Goal: Navigation & Orientation: Find specific page/section

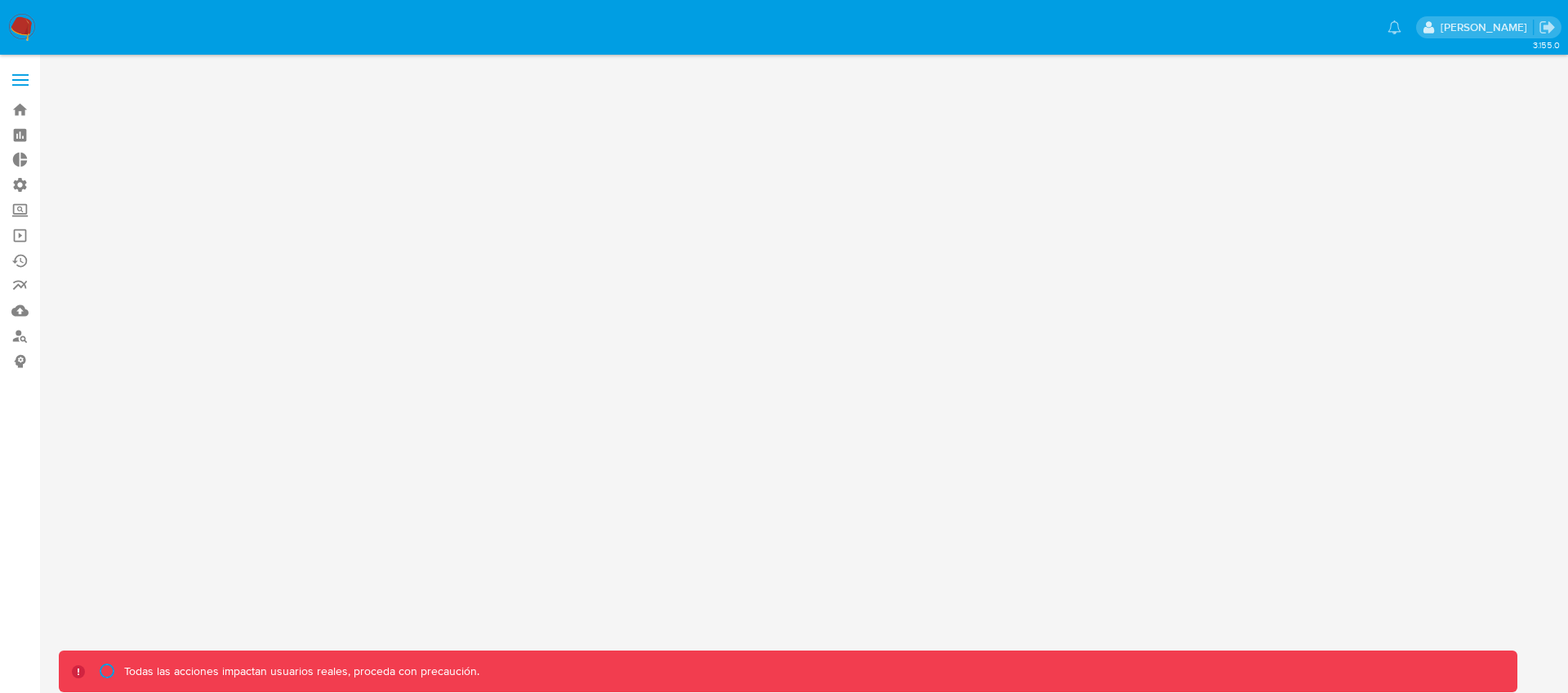
click at [17, 81] on label at bounding box center [20, 80] width 40 height 35
click at [0, 0] on input "checkbox" at bounding box center [0, 0] width 0 height 0
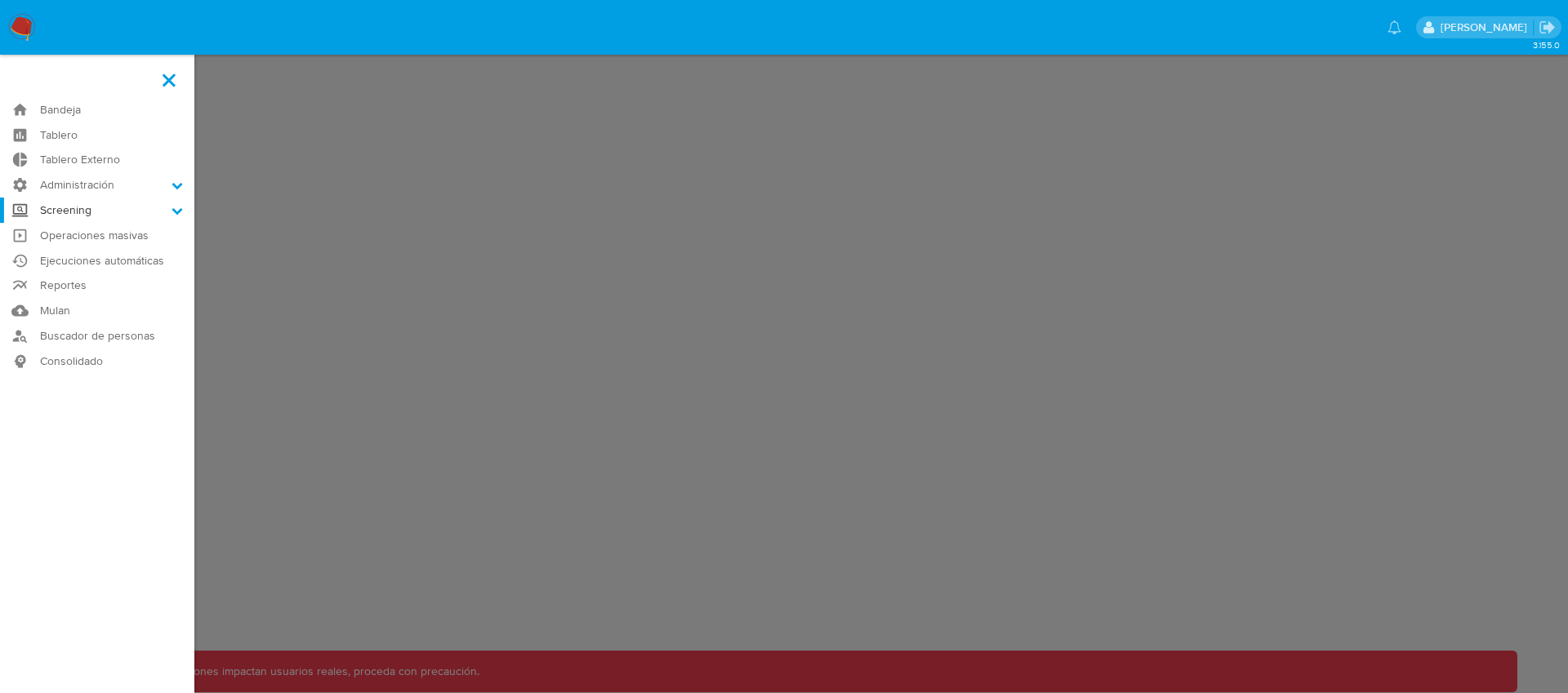
click at [109, 213] on label "Screening" at bounding box center [97, 211] width 195 height 25
click at [0, 0] on input "Screening" at bounding box center [0, 0] width 0 height 0
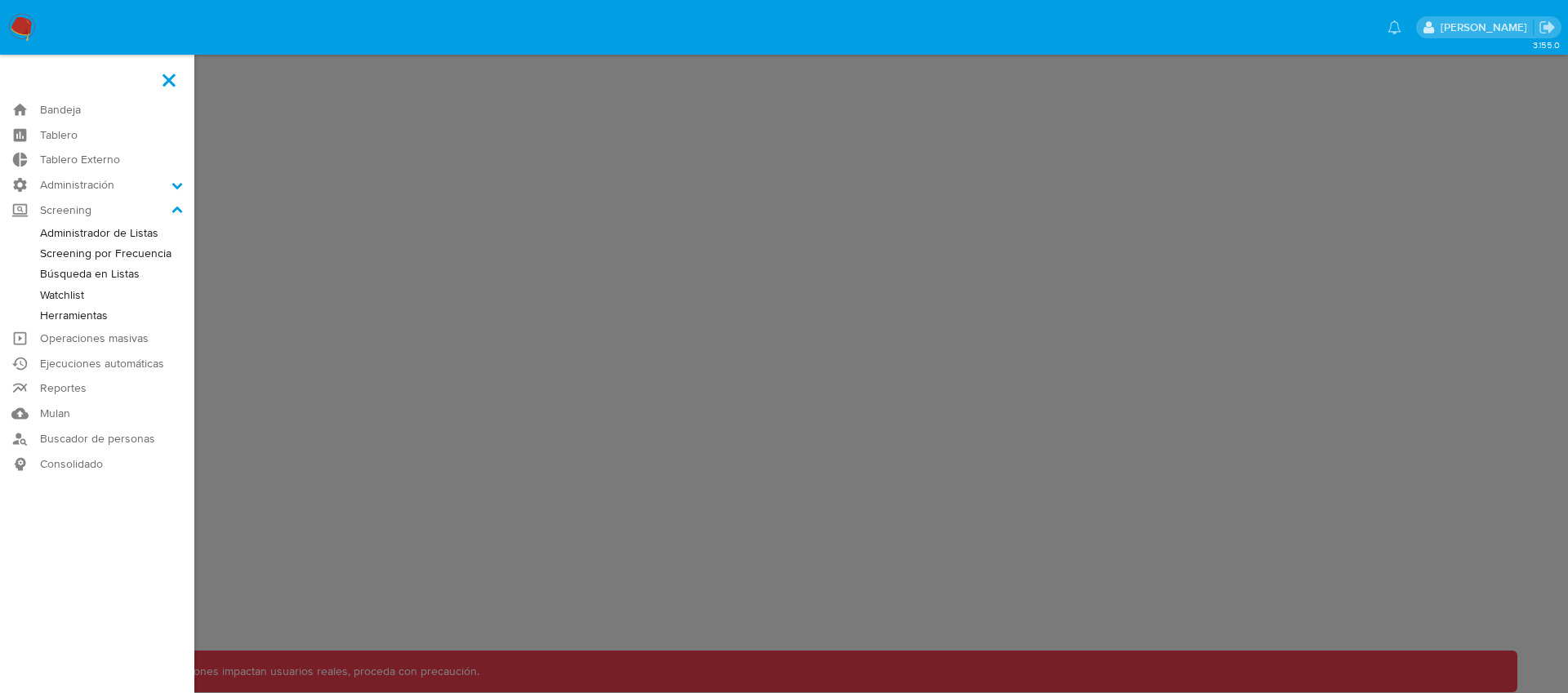
click at [109, 234] on link "Administrador de Listas" at bounding box center [97, 233] width 195 height 20
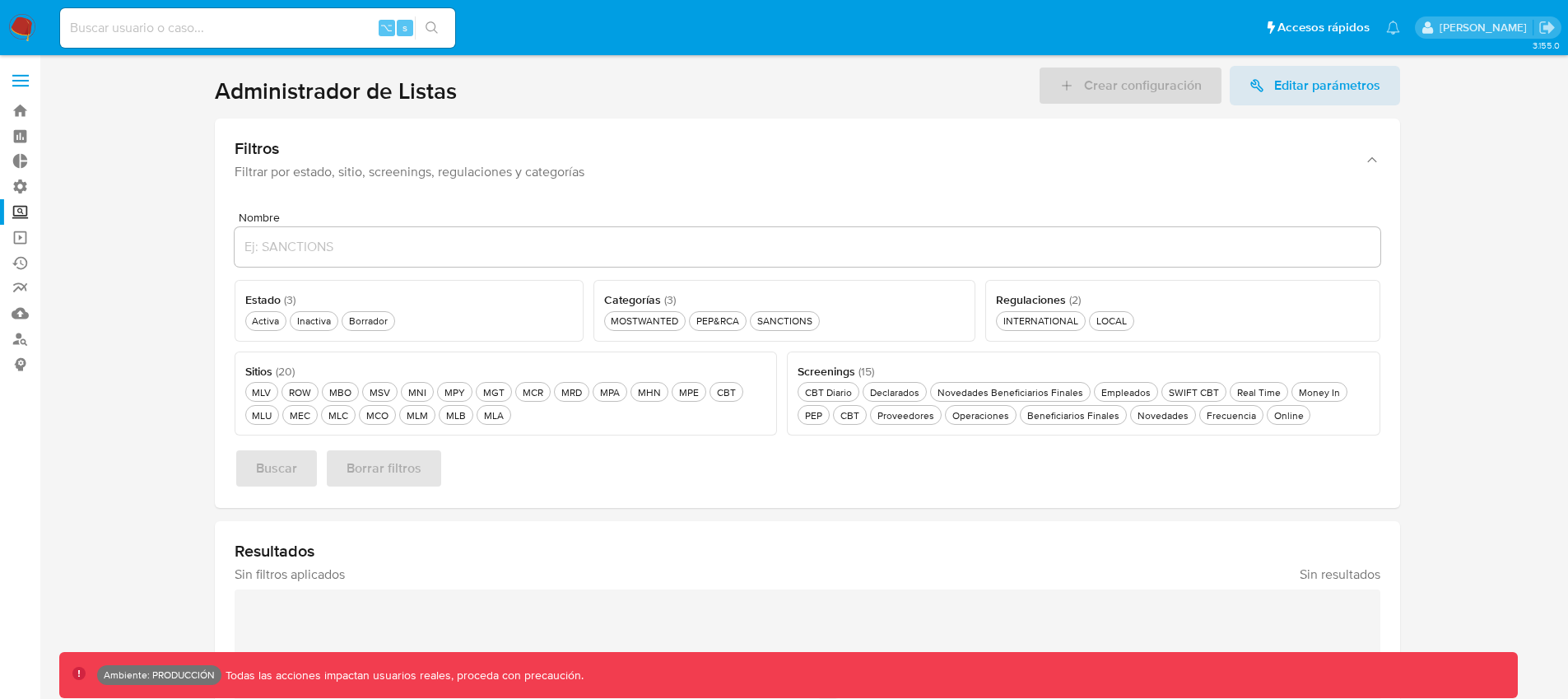
scroll to position [279, 0]
